Goal: Task Accomplishment & Management: Manage account settings

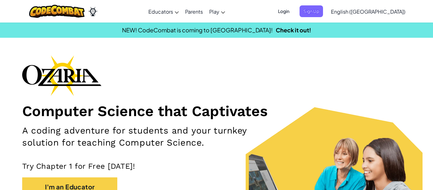
click at [293, 12] on span "Login" at bounding box center [283, 11] width 19 height 12
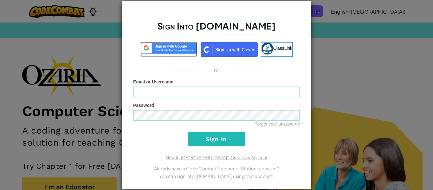
click at [164, 50] on img at bounding box center [168, 48] width 57 height 12
